Goal: Complete application form: Complete application form

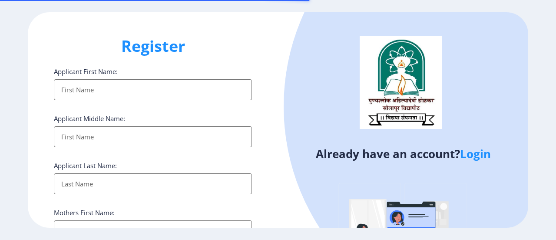
select select
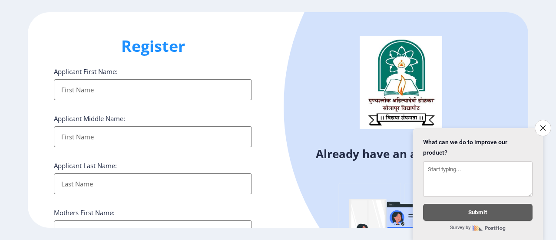
click at [114, 87] on input "Applicant First Name:" at bounding box center [153, 89] width 198 height 21
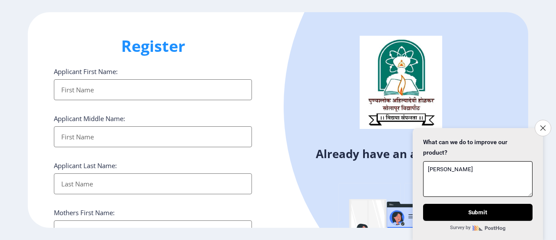
type textarea "[PERSON_NAME]"
click at [107, 93] on input "Applicant First Name:" at bounding box center [153, 89] width 198 height 21
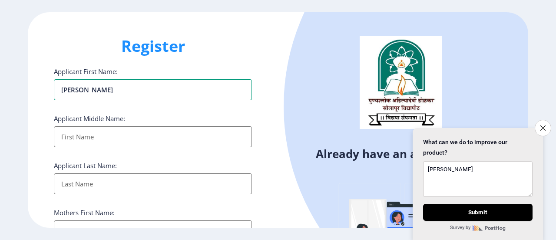
type input "[PERSON_NAME]"
click at [131, 130] on input "Applicant First Name:" at bounding box center [153, 136] width 198 height 21
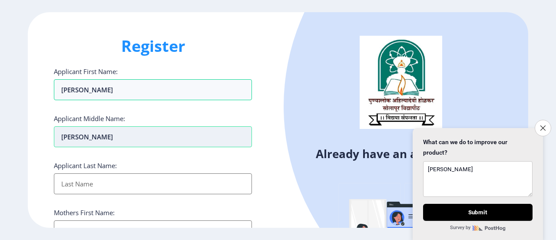
type input "[PERSON_NAME]"
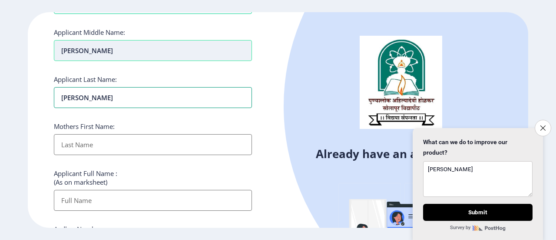
scroll to position [87, 0]
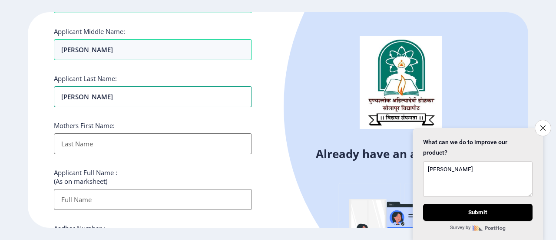
type input "[PERSON_NAME]"
click at [96, 143] on input "Applicant First Name:" at bounding box center [153, 143] width 198 height 21
type input "[PERSON_NAME]"
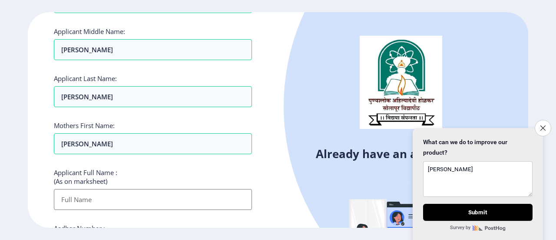
click at [96, 197] on input "Applicant First Name:" at bounding box center [153, 199] width 198 height 21
click at [34, 162] on div "Register Applicant First Name: [PERSON_NAME] Applicant Middle Name: [PERSON_NAM…" at bounding box center [153, 120] width 250 height 216
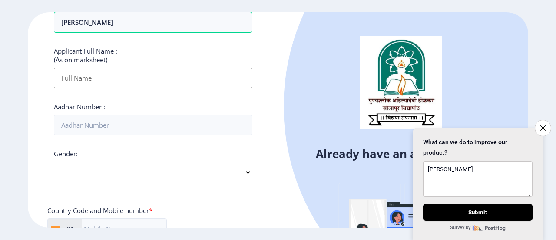
scroll to position [217, 0]
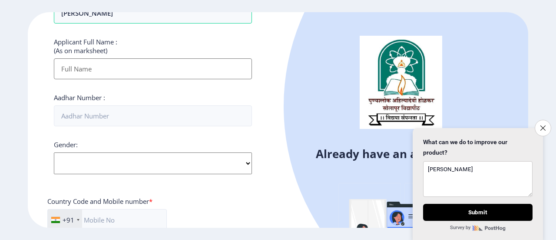
click at [108, 68] on input "Applicant First Name:" at bounding box center [153, 68] width 198 height 21
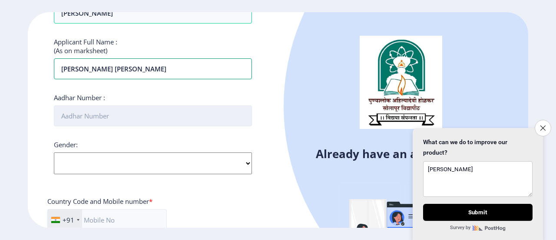
type input "[PERSON_NAME] [PERSON_NAME]"
click at [101, 114] on input "Aadhar Number :" at bounding box center [153, 115] width 198 height 21
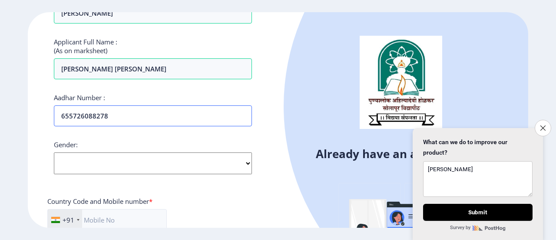
type input "655726088278"
click at [103, 161] on select "Select Gender [DEMOGRAPHIC_DATA] [DEMOGRAPHIC_DATA] Other" at bounding box center [153, 163] width 198 height 22
select select "[DEMOGRAPHIC_DATA]"
click at [54, 152] on select "Select Gender [DEMOGRAPHIC_DATA] [DEMOGRAPHIC_DATA] Other" at bounding box center [153, 163] width 198 height 22
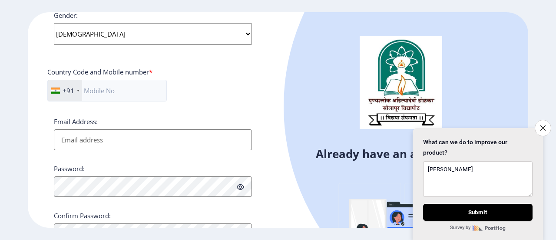
scroll to position [348, 0]
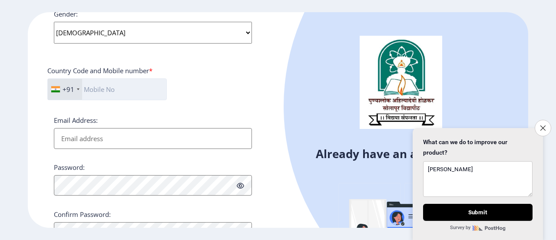
click at [108, 86] on input "text" at bounding box center [107, 89] width 120 height 22
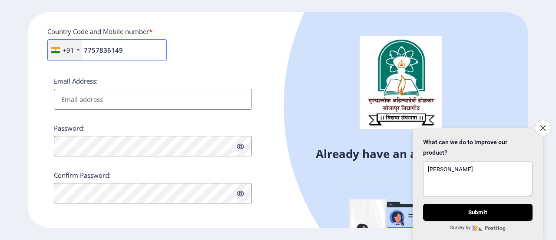
scroll to position [387, 0]
type input "7757836149"
click at [107, 93] on input "Email Address:" at bounding box center [153, 98] width 198 height 21
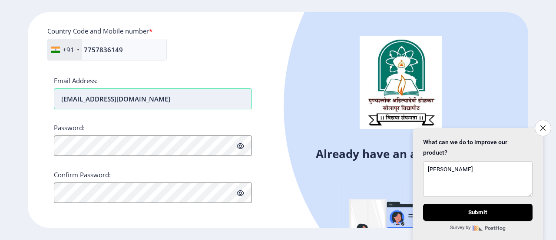
type input "[EMAIL_ADDRESS][DOMAIN_NAME]"
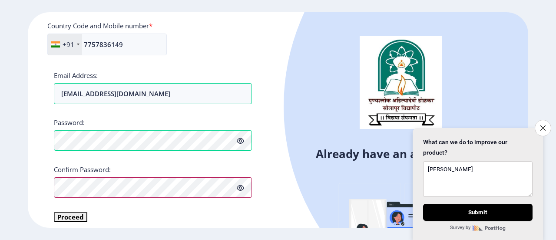
scroll to position [397, 0]
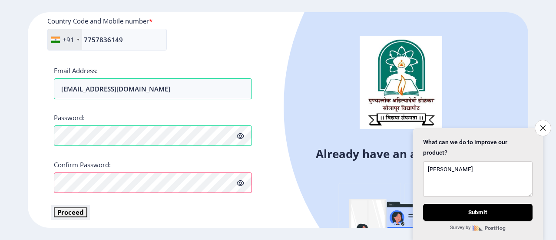
click at [70, 210] on button "Proceed" at bounding box center [70, 212] width 33 height 10
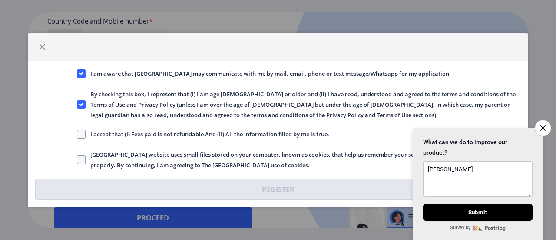
click at [542, 125] on icon "Close survey" at bounding box center [543, 127] width 5 height 5
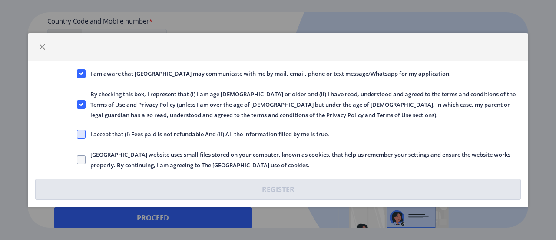
click at [81, 136] on span at bounding box center [81, 134] width 9 height 9
click at [77, 134] on input "I accept that (I) Fees paid is not refundable And (II) All the information fill…" at bounding box center [77, 134] width 0 height 0
checkbox input "true"
click at [80, 158] on span at bounding box center [81, 159] width 9 height 9
click at [77, 160] on input "[GEOGRAPHIC_DATA] website uses small files stored on your computer, known as co…" at bounding box center [77, 160] width 0 height 0
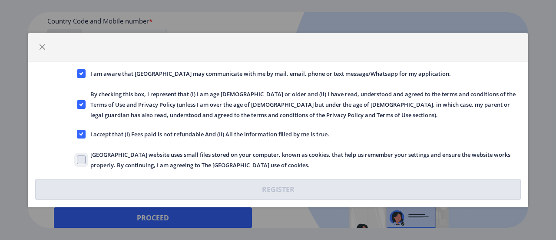
checkbox input "true"
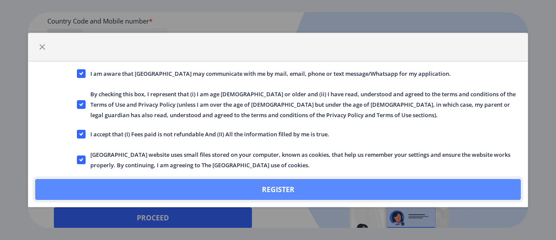
click at [311, 184] on button "Register" at bounding box center [278, 189] width 486 height 21
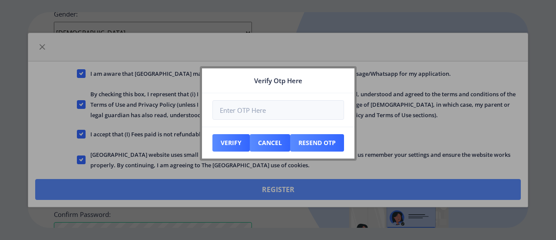
scroll to position [447, 0]
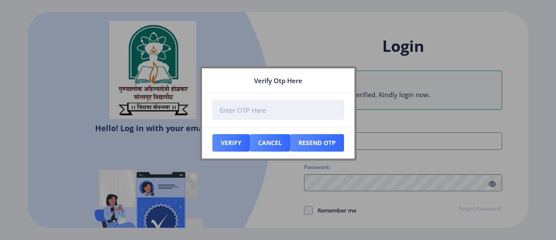
click at [261, 109] on input "number" at bounding box center [279, 110] width 132 height 20
click at [269, 111] on input "number" at bounding box center [279, 110] width 132 height 20
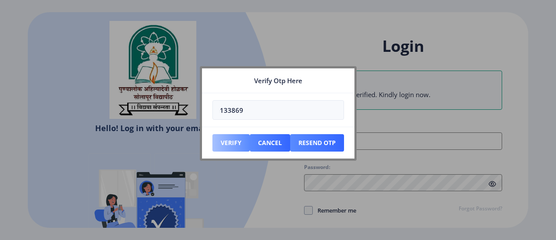
type input "133869"
click at [233, 140] on button "Verify" at bounding box center [231, 142] width 37 height 17
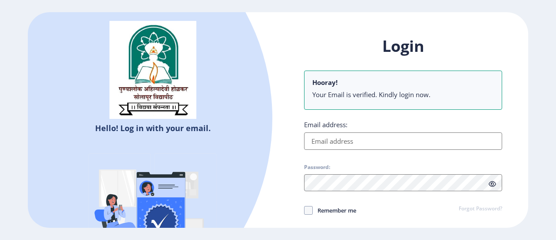
click at [369, 138] on input "Email address:" at bounding box center [403, 140] width 198 height 17
type input "[EMAIL_ADDRESS][DOMAIN_NAME]"
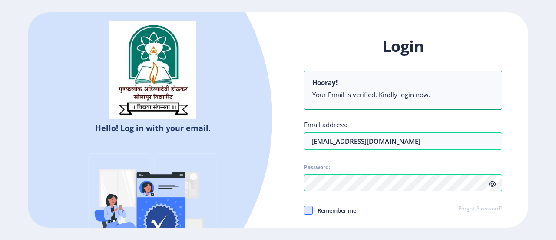
click at [308, 208] on span at bounding box center [308, 210] width 9 height 9
click at [305, 210] on input "Remember me" at bounding box center [304, 210] width 0 height 0
checkbox input "true"
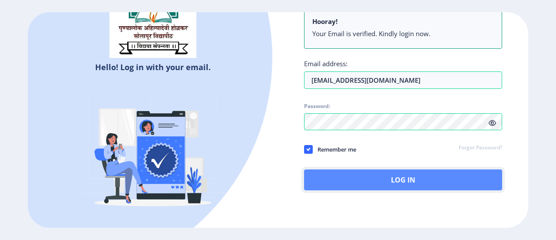
click at [402, 176] on button "Log In" at bounding box center [403, 179] width 198 height 21
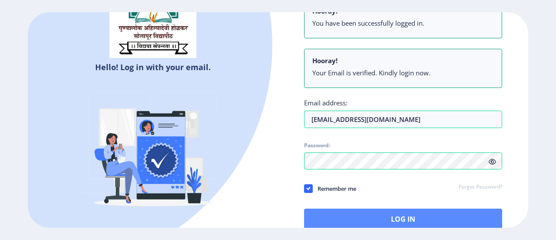
scroll to position [50, 0]
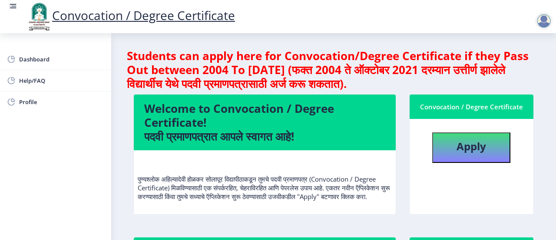
scroll to position [1, 0]
click at [470, 150] on b "Apply" at bounding box center [472, 146] width 30 height 14
select select
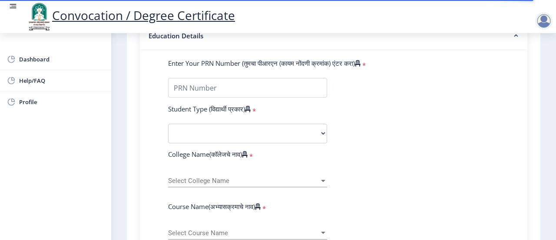
scroll to position [174, 0]
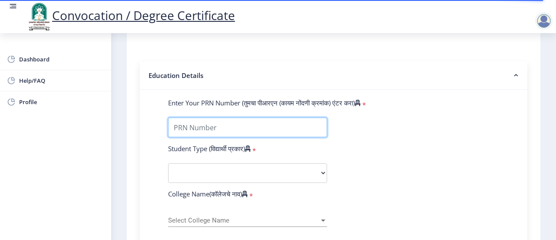
click at [235, 126] on input "Enter Your PRN Number (तुमचा पीआरएन (कायम नोंदणी क्रमांक) एंटर करा)" at bounding box center [247, 127] width 159 height 20
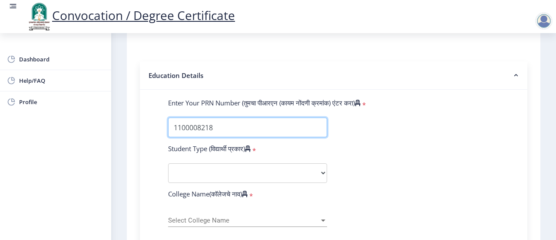
type input "1100008218"
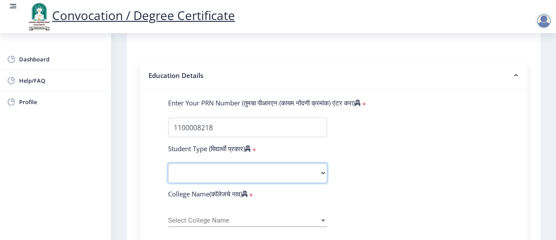
click at [320, 173] on select "Select Student Type Regular External" at bounding box center [247, 173] width 159 height 20
select select "Regular"
click at [168, 163] on select "Select Student Type Regular External" at bounding box center [247, 173] width 159 height 20
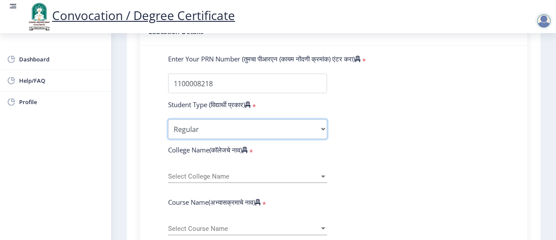
scroll to position [261, 0]
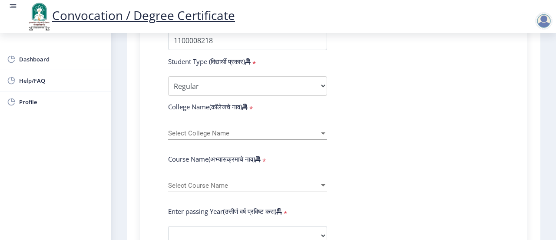
click at [214, 130] on span "Select College Name" at bounding box center [243, 133] width 151 height 7
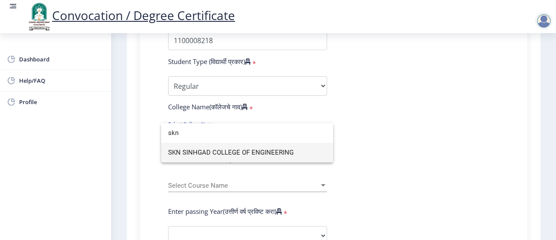
type input "skn"
click at [227, 150] on span "SKN SINHGAD COLLEGE OF ENGINEERING" at bounding box center [247, 153] width 158 height 20
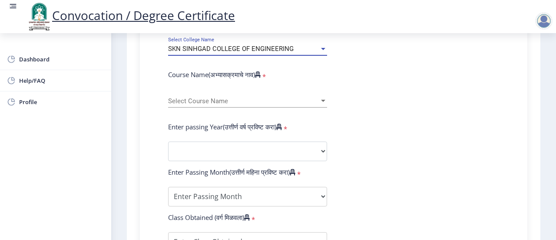
scroll to position [348, 0]
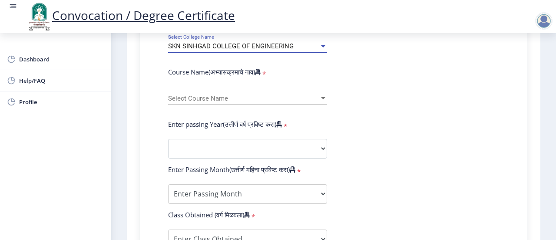
click at [203, 99] on span "Select Course Name" at bounding box center [243, 98] width 151 height 7
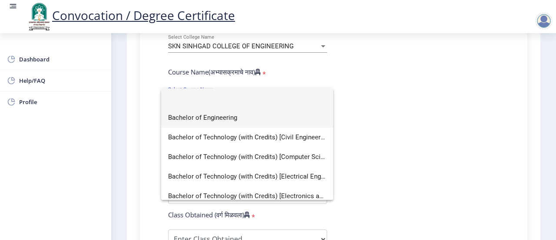
click at [213, 122] on span "Bachelor of Engineering" at bounding box center [247, 118] width 158 height 20
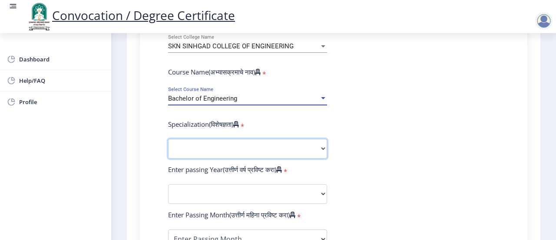
click at [196, 150] on select "Specialization Bio-Medical Engineering Civil Engineering Computer Science & Eng…" at bounding box center [247, 149] width 159 height 20
select select "Computer Science & Engineering"
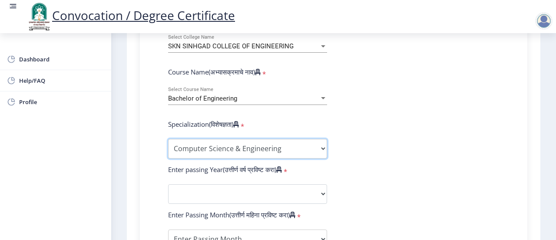
click at [168, 139] on select "Specialization Bio-Medical Engineering Civil Engineering Computer Science & Eng…" at bounding box center [247, 149] width 159 height 20
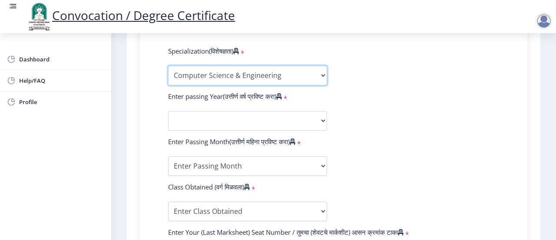
scroll to position [435, 0]
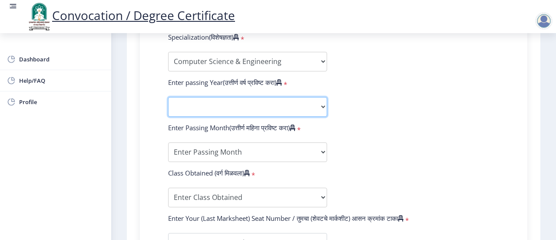
click at [266, 107] on select "2025 2024 2023 2022 2021 2020 2019 2018 2017 2016 2015 2014 2013 2012 2011 2010…" at bounding box center [247, 107] width 159 height 20
select select "2015"
click at [168, 97] on select "2025 2024 2023 2022 2021 2020 2019 2018 2017 2016 2015 2014 2013 2012 2011 2010…" at bounding box center [247, 107] width 159 height 20
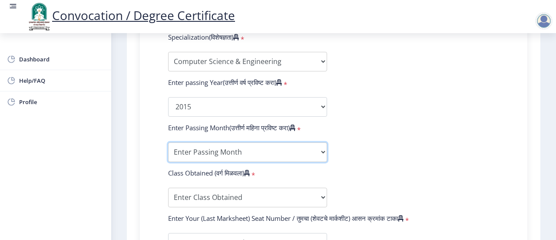
click at [240, 152] on select "Enter Passing Month March April May October November December" at bounding box center [247, 152] width 159 height 20
click at [226, 148] on select "Enter Passing Month March April May October November December" at bounding box center [247, 152] width 159 height 20
select select "May"
click at [168, 142] on select "Enter Passing Month March April May October November December" at bounding box center [247, 152] width 159 height 20
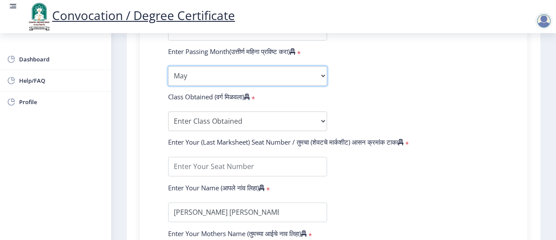
scroll to position [522, 0]
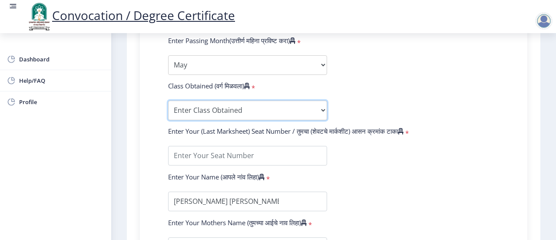
click at [219, 107] on select "Enter Class Obtained FIRST CLASS WITH DISTINCTION FIRST CLASS HIGHER SECOND CLA…" at bounding box center [247, 110] width 159 height 20
select select "FIRST CLASS WITH DISTINCTION"
click at [168, 100] on select "Enter Class Obtained FIRST CLASS WITH DISTINCTION FIRST CLASS HIGHER SECOND CLA…" at bounding box center [247, 110] width 159 height 20
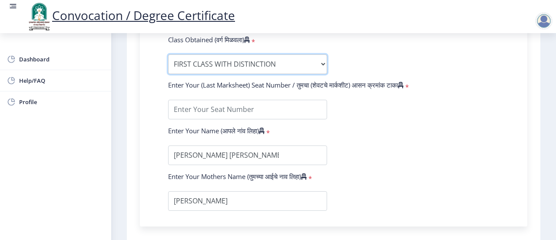
scroll to position [609, 0]
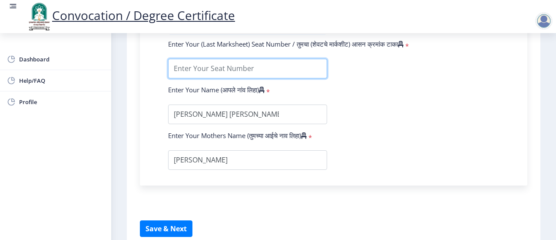
click at [241, 70] on input "textarea" at bounding box center [247, 69] width 159 height 20
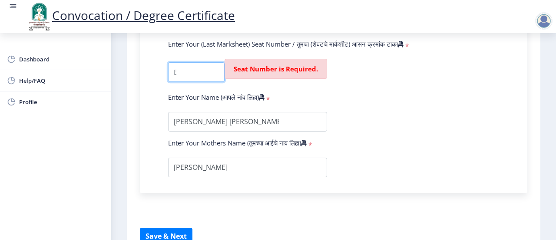
click at [190, 71] on input "textarea" at bounding box center [196, 72] width 57 height 20
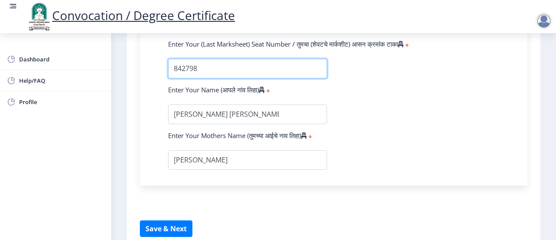
type input "842798"
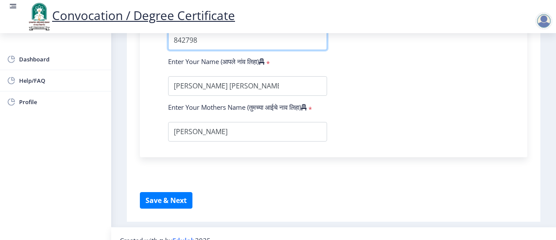
scroll to position [649, 0]
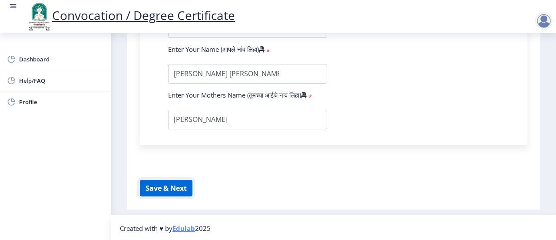
click at [170, 188] on button "Save & Next" at bounding box center [166, 188] width 53 height 17
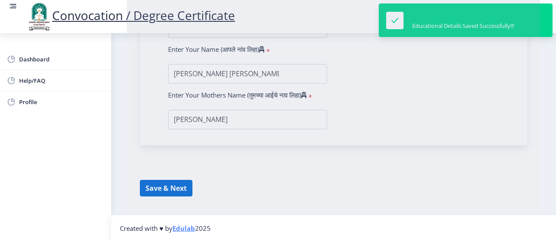
select select
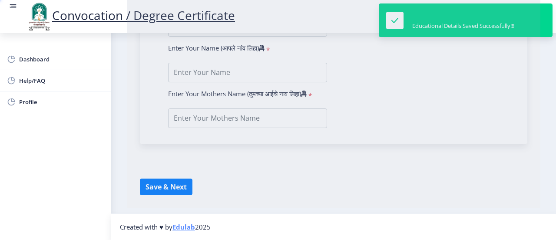
type input "[PERSON_NAME] [PERSON_NAME]"
type input "[PERSON_NAME]"
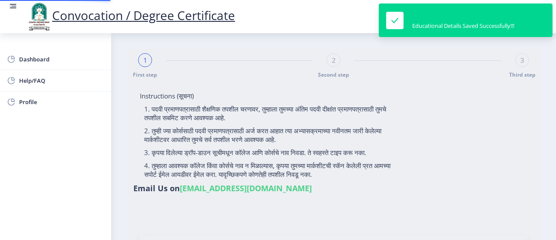
type input "1100008218"
select select "Regular"
select select "2015"
select select "May"
select select "FIRST CLASS WITH DISTINCTION"
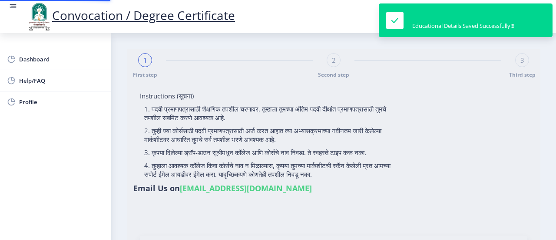
type input "842798"
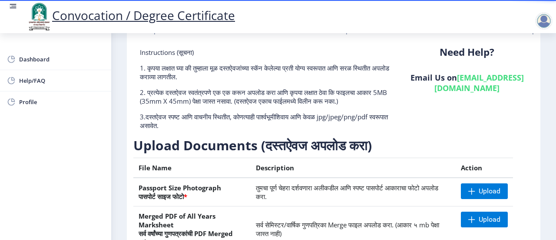
scroll to position [130, 0]
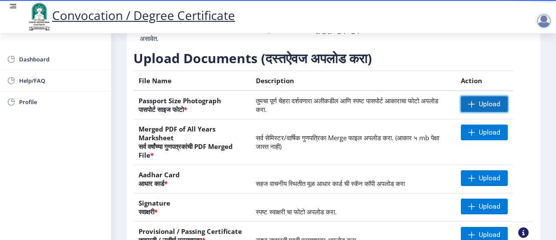
click at [479, 103] on span "Upload" at bounding box center [490, 104] width 22 height 9
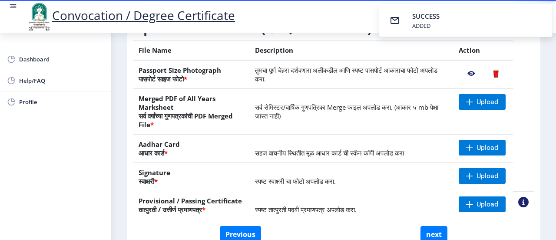
scroll to position [174, 0]
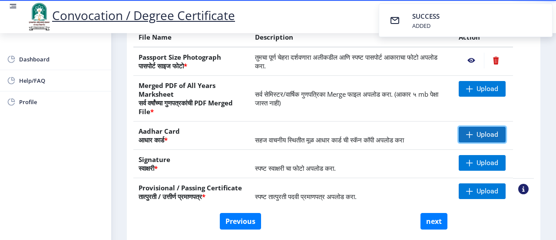
click at [481, 131] on span "Upload" at bounding box center [488, 134] width 22 height 9
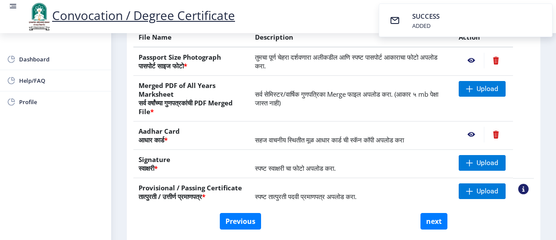
scroll to position [207, 0]
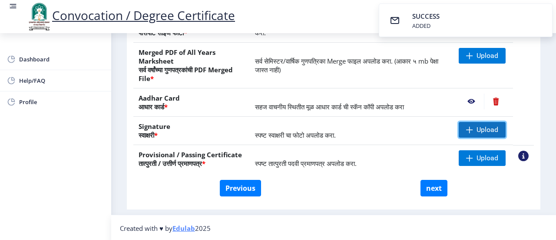
click at [468, 129] on span at bounding box center [469, 129] width 7 height 7
click at [470, 127] on span at bounding box center [469, 129] width 7 height 7
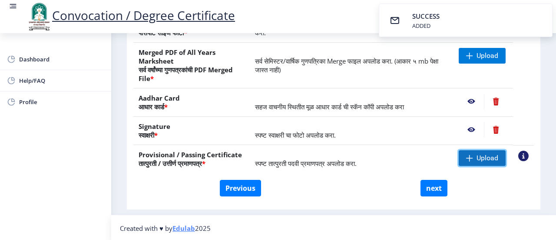
click at [477, 156] on span "Upload" at bounding box center [488, 157] width 22 height 9
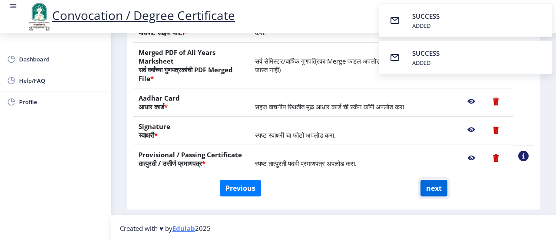
click at [440, 188] on button "next" at bounding box center [434, 188] width 27 height 17
select select
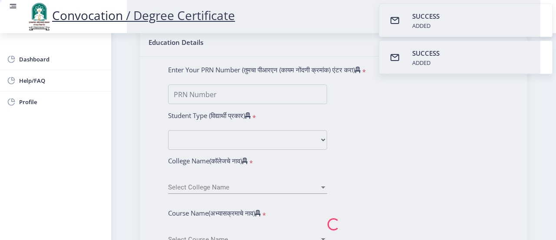
type input "[PERSON_NAME] [PERSON_NAME]"
type input "[PERSON_NAME]"
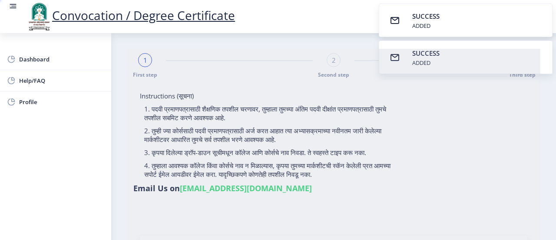
type input "1100008218"
select select "Regular"
select select "2015"
select select "May"
select select "FIRST CLASS WITH DISTINCTION"
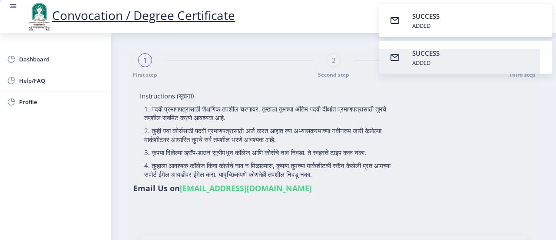
type input "842798"
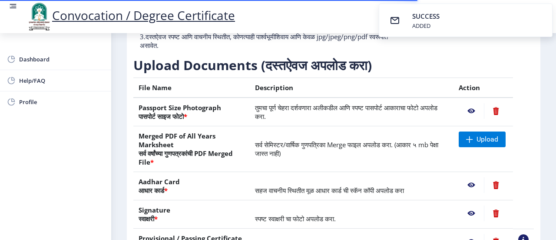
scroll to position [174, 0]
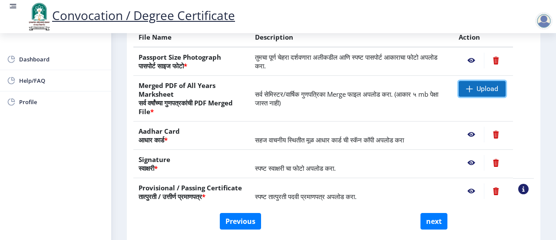
click at [484, 90] on span "Upload" at bounding box center [488, 88] width 22 height 9
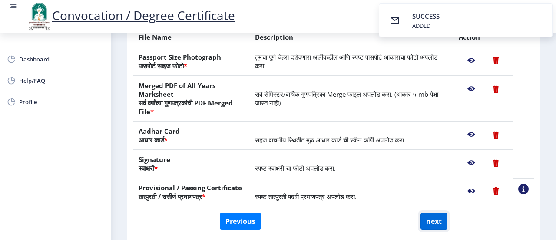
click at [433, 221] on button "next" at bounding box center [434, 221] width 27 height 17
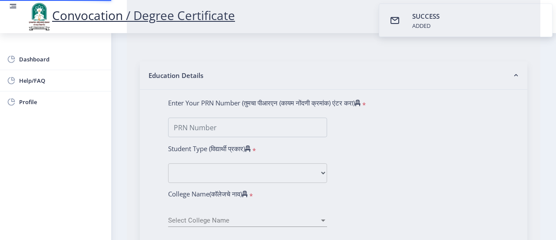
select select
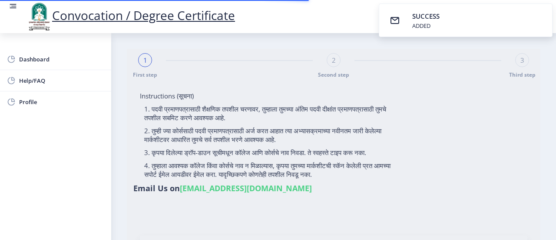
type input "1100008218"
select select "Regular"
select select "2015"
select select "May"
select select "FIRST CLASS WITH DISTINCTION"
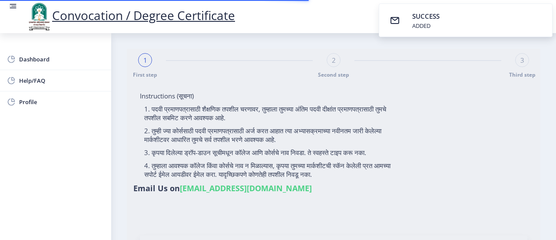
type input "842798"
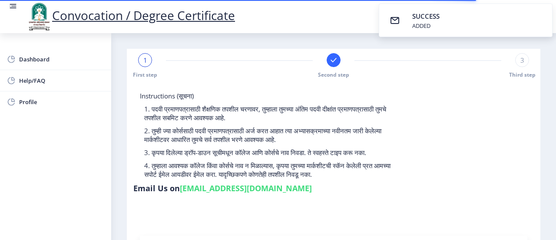
select select
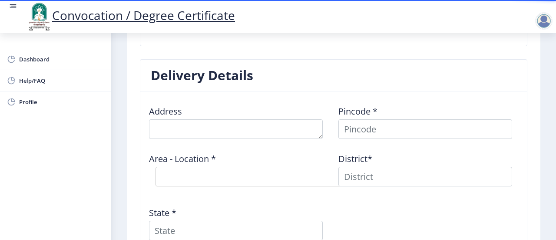
scroll to position [696, 0]
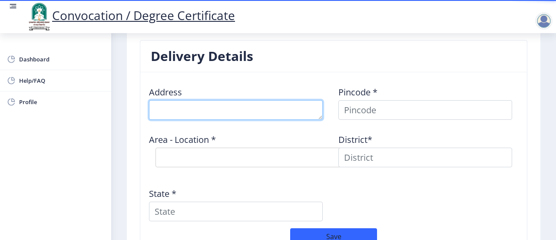
click at [210, 102] on textarea at bounding box center [236, 110] width 174 height 20
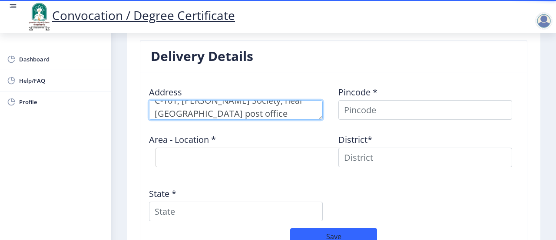
type textarea "C-101, [PERSON_NAME] Society, near [GEOGRAPHIC_DATA] post office"
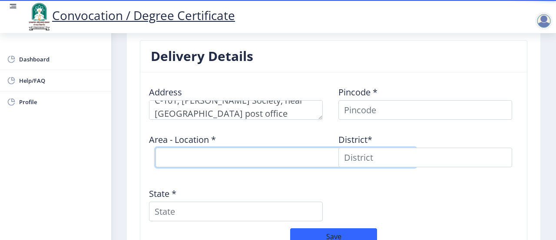
click at [170, 147] on select "Select Area Location" at bounding box center [286, 157] width 261 height 20
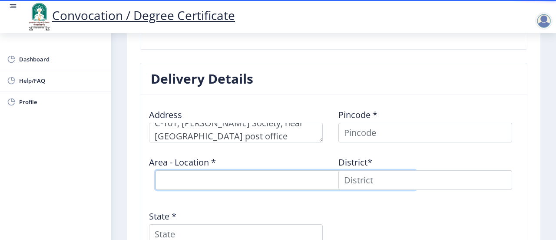
scroll to position [696, 0]
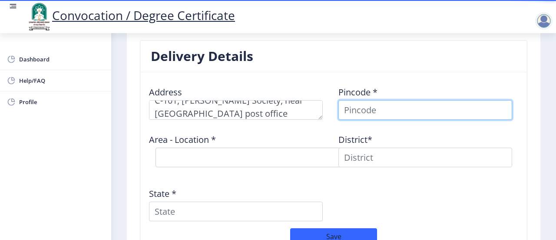
click at [389, 100] on input at bounding box center [426, 110] width 174 height 20
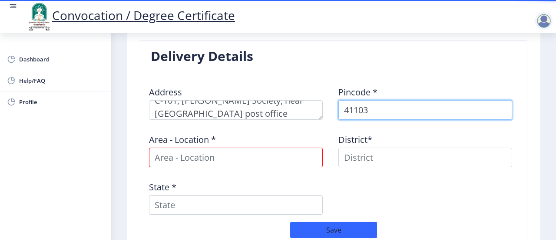
type input "411036"
select select
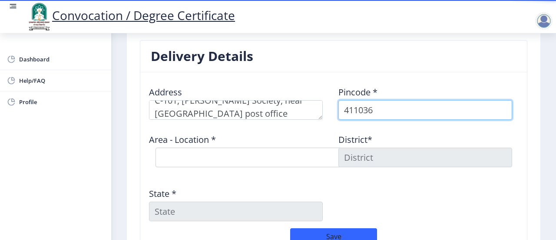
type input "411036"
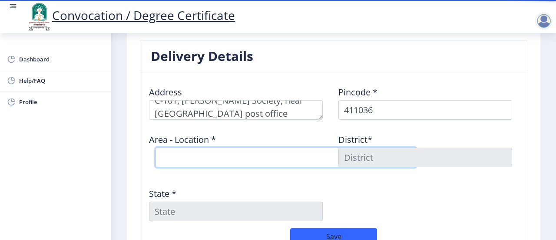
click at [275, 147] on select "Select Area Location [GEOGRAPHIC_DATA] AV S.O Mundhva B.O" at bounding box center [286, 157] width 261 height 20
select select "1: Object"
click at [156, 147] on select "Select Area Location [GEOGRAPHIC_DATA] AV S.O Mundhva B.O" at bounding box center [286, 157] width 261 height 20
type input "[GEOGRAPHIC_DATA]"
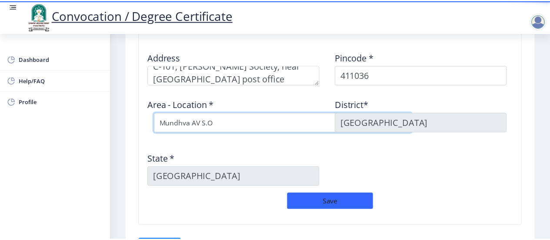
scroll to position [778, 0]
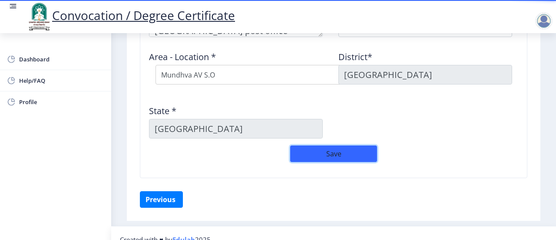
click at [347, 145] on button "Save" at bounding box center [333, 153] width 87 height 17
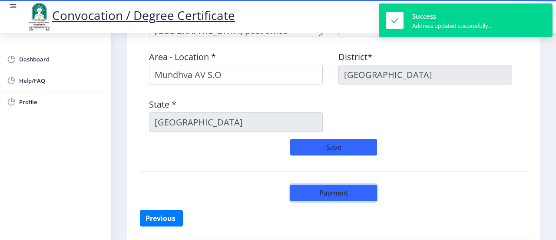
click at [352, 184] on button "Payment" at bounding box center [333, 192] width 87 height 17
select select "sealed"
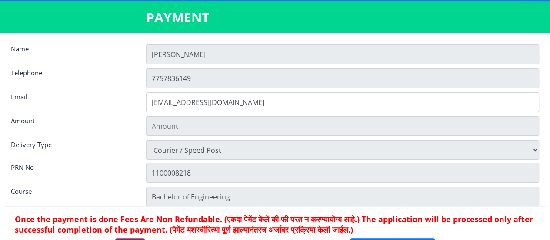
type input "2885"
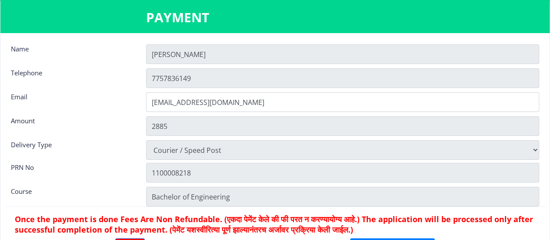
scroll to position [11, 0]
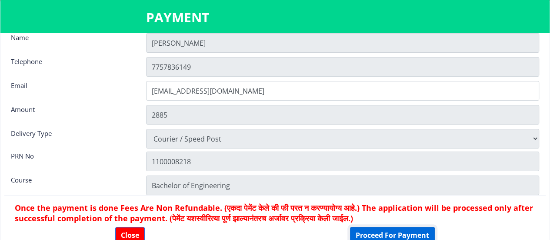
click at [415, 232] on button "Proceed For Payment" at bounding box center [392, 234] width 85 height 17
